Goal: Navigation & Orientation: Find specific page/section

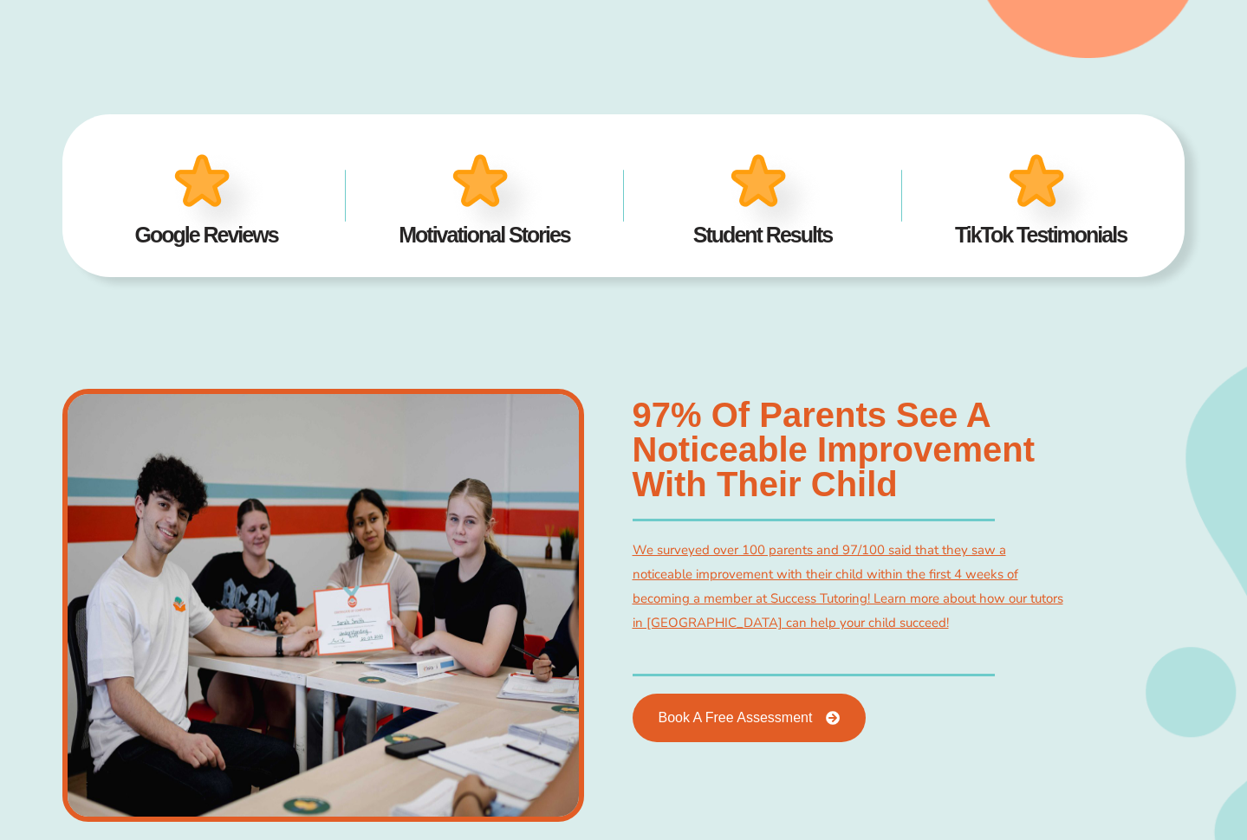
scroll to position [476, 0]
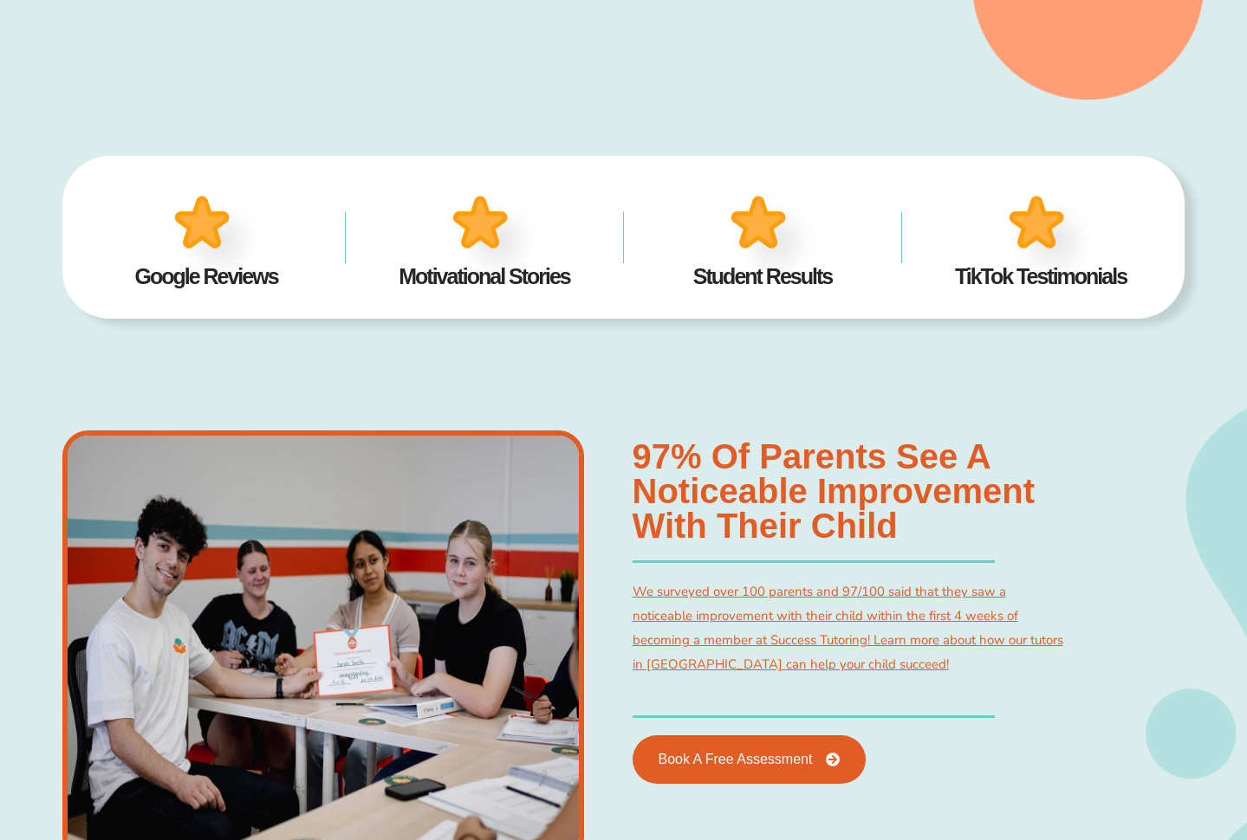
click at [205, 235] on img at bounding box center [218, 239] width 107 height 105
click at [222, 255] on img at bounding box center [218, 239] width 107 height 105
click at [1020, 231] on img at bounding box center [1053, 239] width 107 height 105
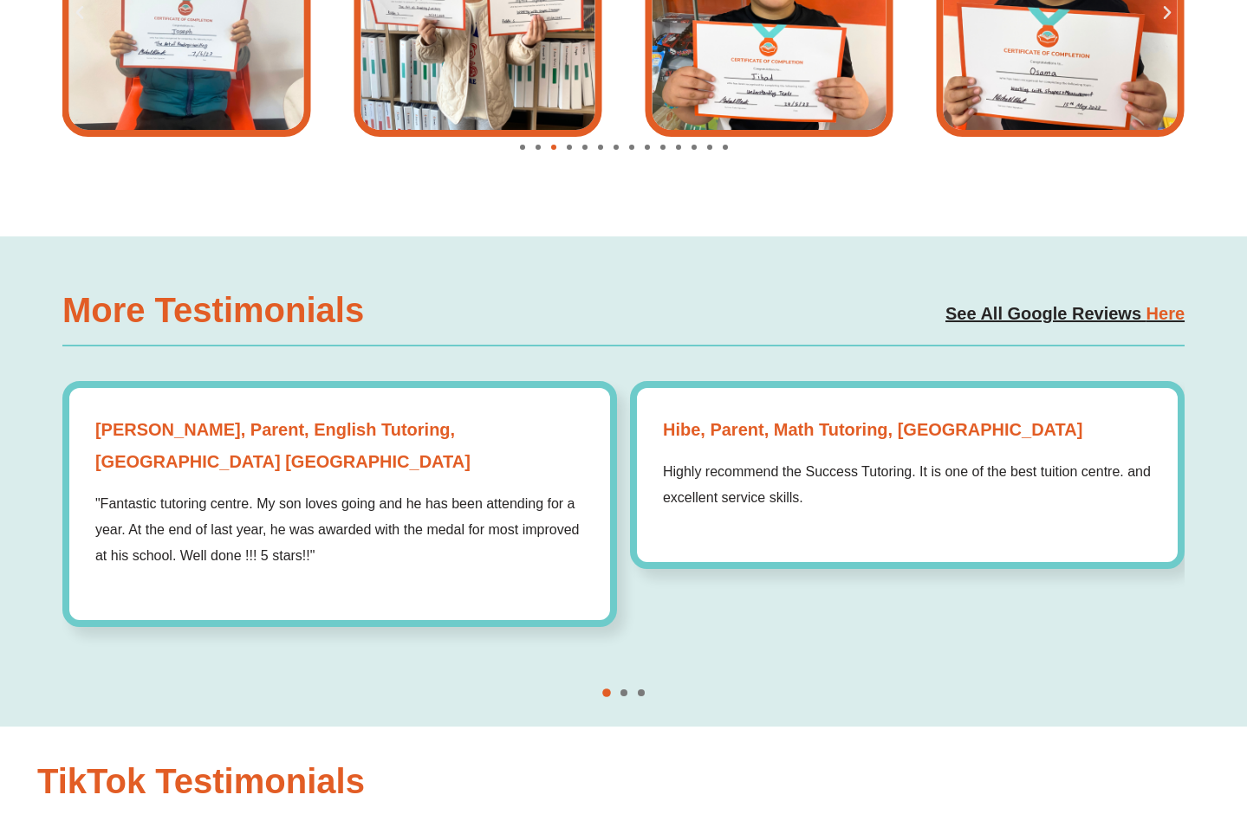
scroll to position [2130, 0]
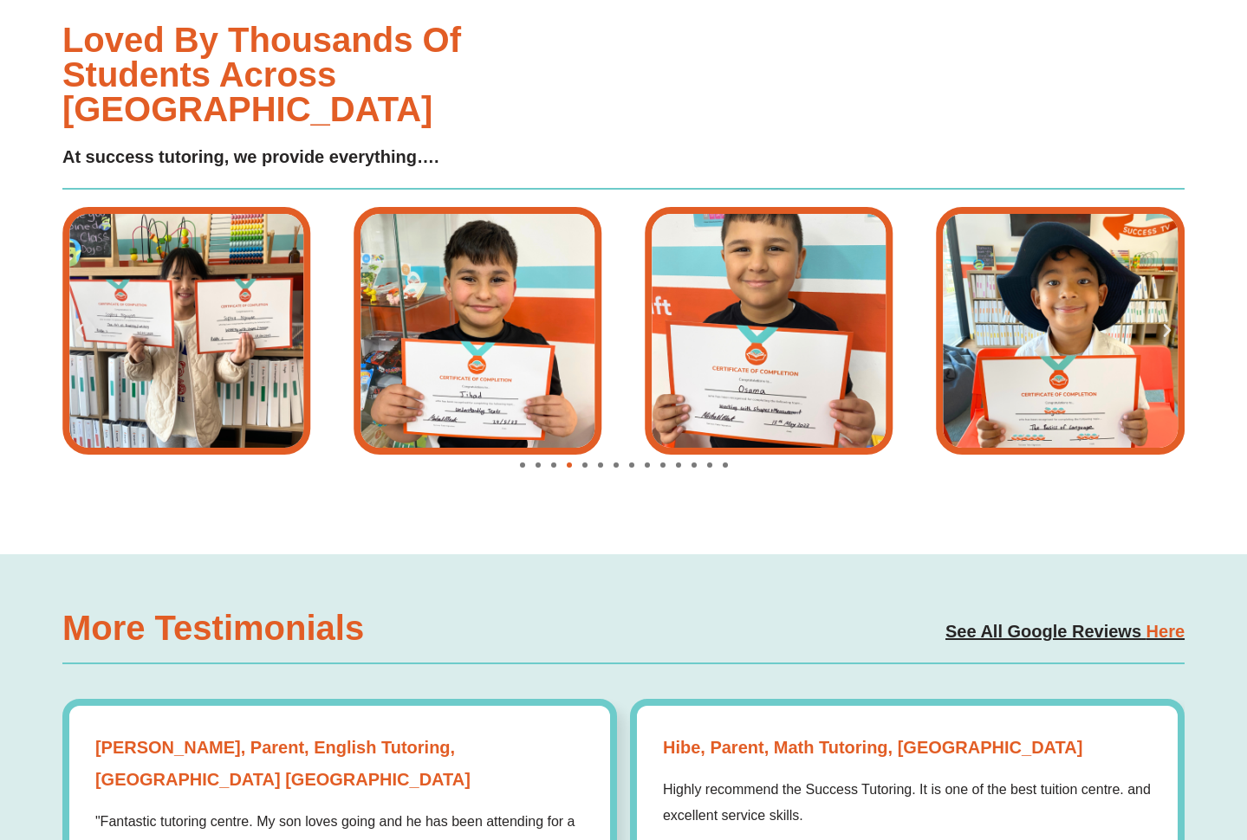
scroll to position [1634, 0]
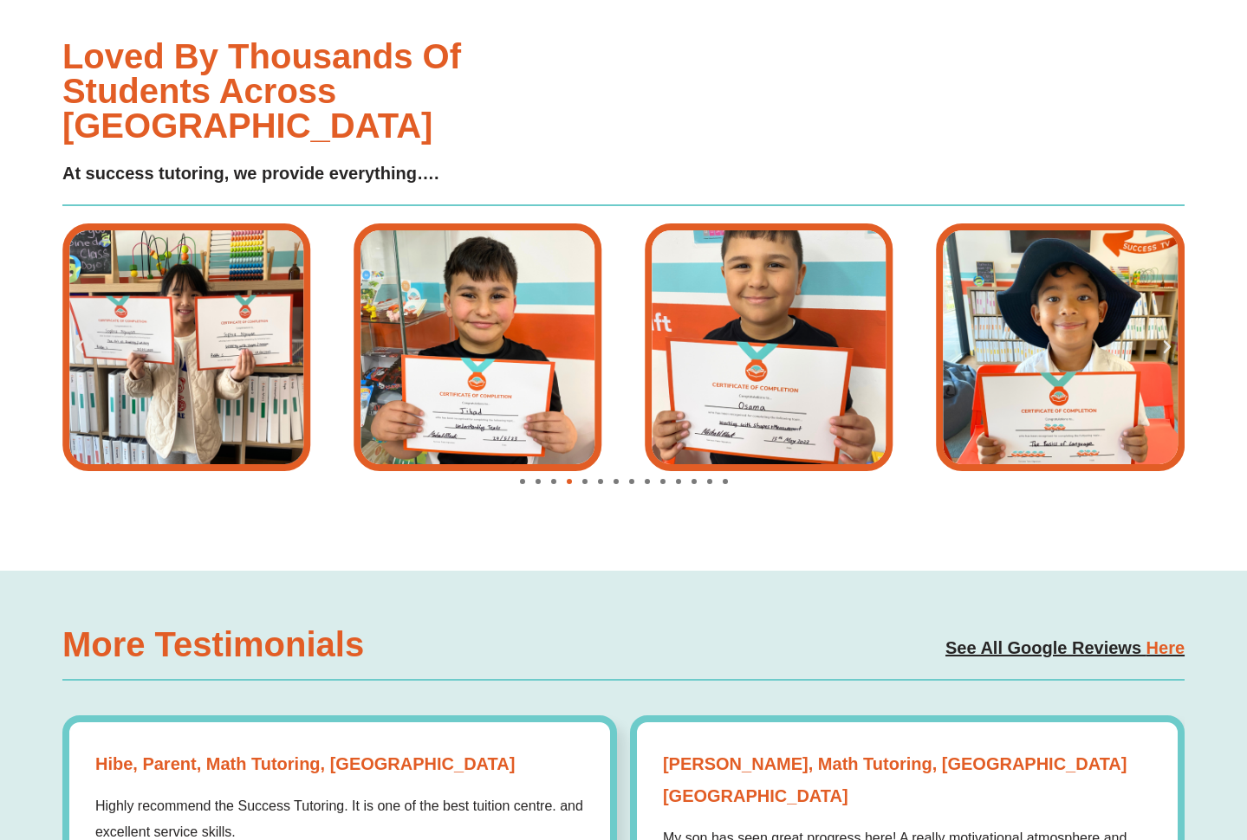
click at [1156, 638] on span "Here" at bounding box center [1165, 647] width 38 height 19
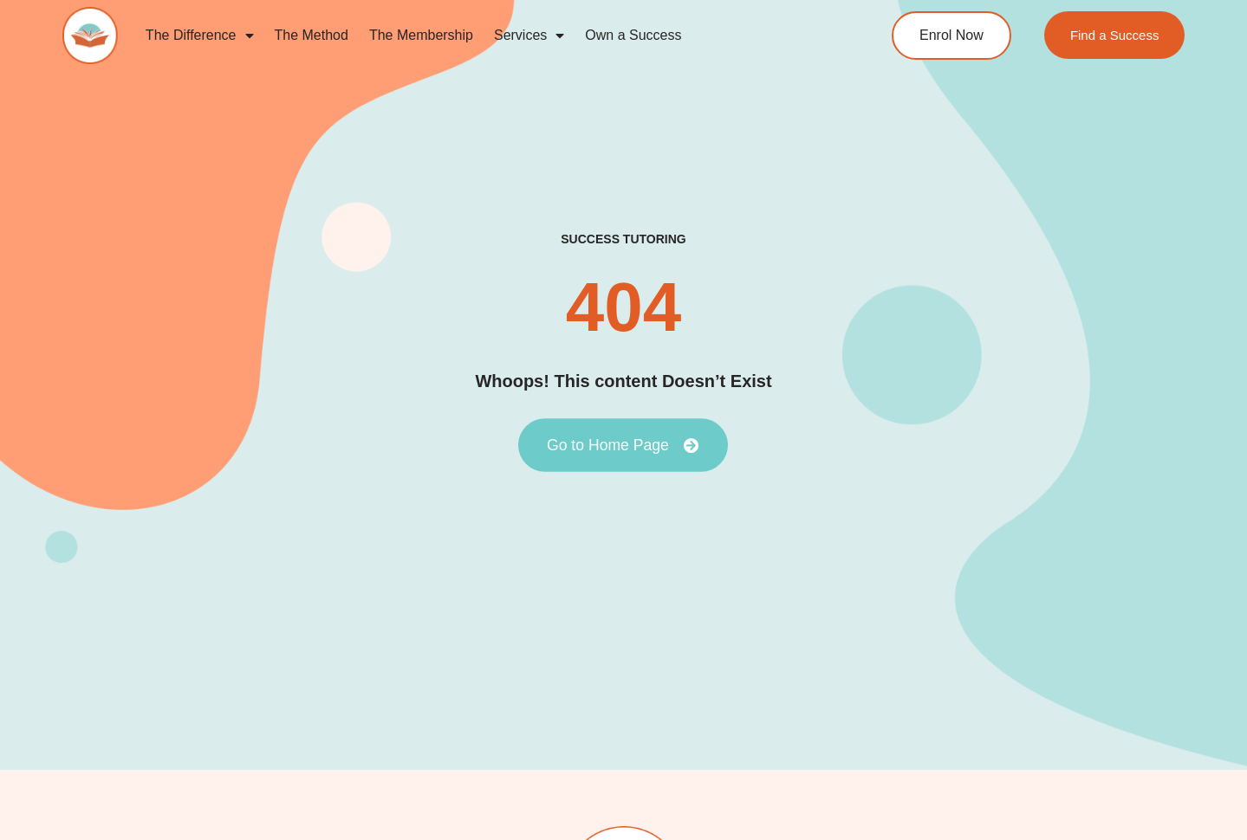
click at [680, 451] on span "Go to Home Page" at bounding box center [623, 445] width 152 height 16
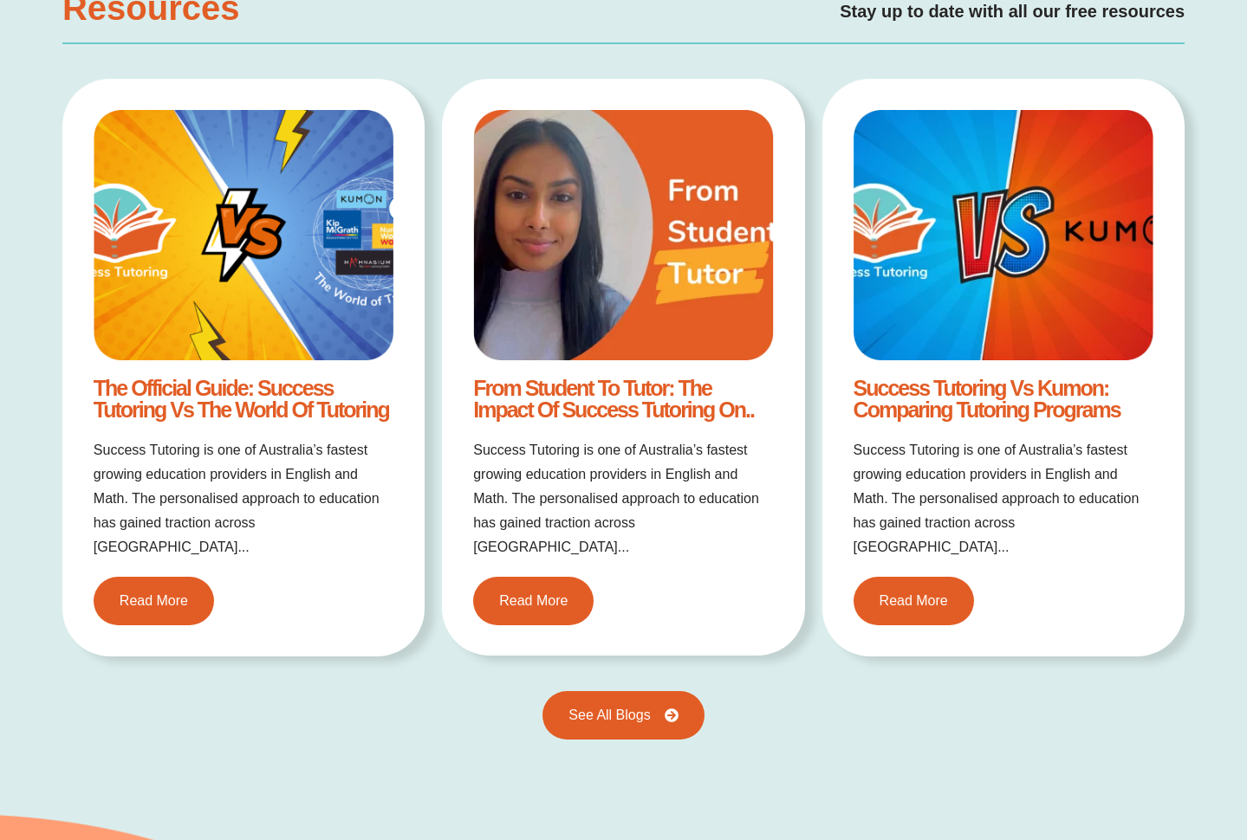
scroll to position [3280, 0]
